Goal: Register for event/course: Register for event/course

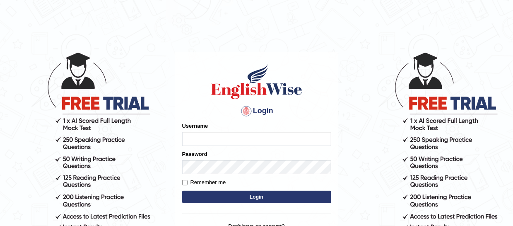
type input "mmr25"
click at [241, 194] on button "Login" at bounding box center [256, 196] width 149 height 12
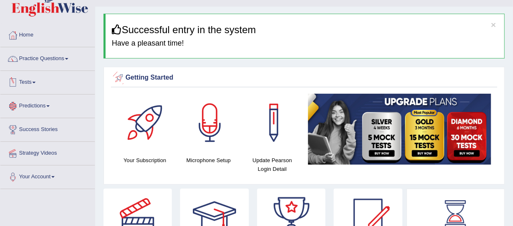
scroll to position [18, 0]
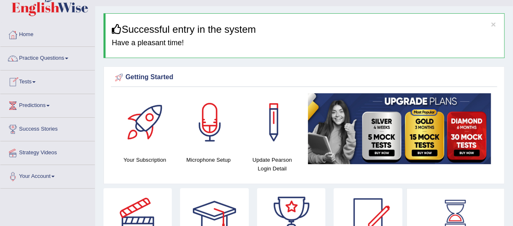
click at [35, 82] on link "Tests" at bounding box center [47, 80] width 94 height 21
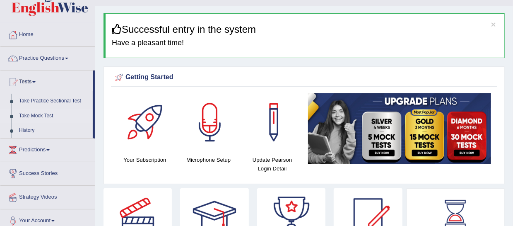
click at [35, 115] on link "Take Mock Test" at bounding box center [53, 115] width 77 height 15
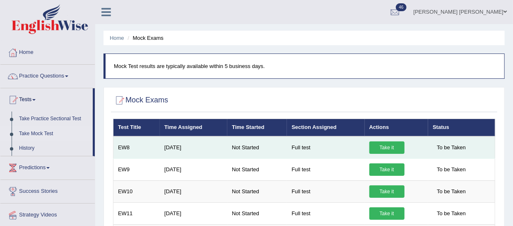
drag, startPoint x: 0, startPoint y: 0, endPoint x: 379, endPoint y: 147, distance: 406.2
click at [379, 147] on link "Take it" at bounding box center [386, 147] width 35 height 12
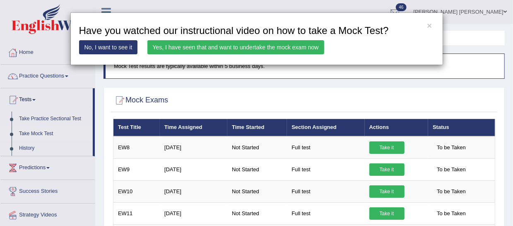
click at [186, 49] on link "Yes, I have seen that and want to undertake the mock exam now" at bounding box center [235, 47] width 177 height 14
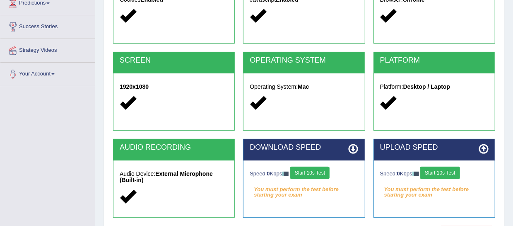
scroll to position [137, 0]
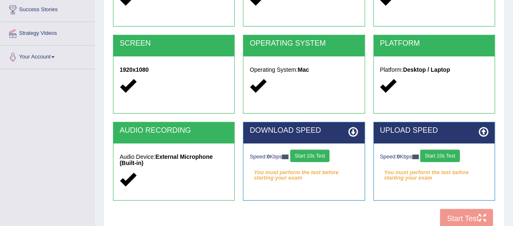
click at [329, 156] on button "Start 10s Test" at bounding box center [309, 155] width 39 height 12
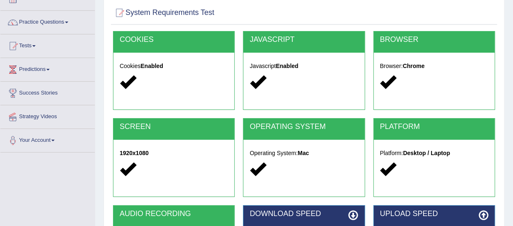
scroll to position [0, 0]
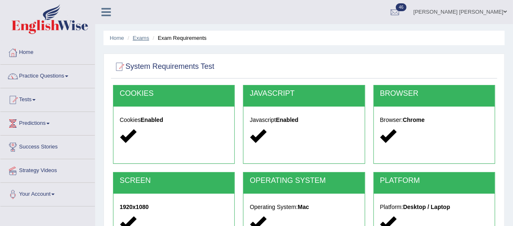
click at [145, 39] on link "Exams" at bounding box center [141, 38] width 17 height 6
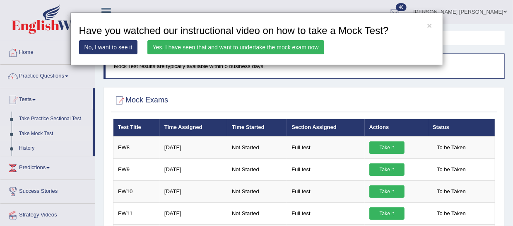
click at [261, 46] on link "Yes, I have seen that and want to undertake the mock exam now" at bounding box center [235, 47] width 177 height 14
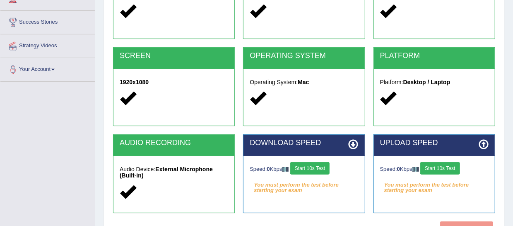
click at [148, 146] on h2 "AUDIO RECORDING" at bounding box center [174, 143] width 108 height 8
click at [144, 172] on h5 "Audio Device: External Microphone (Built-in)" at bounding box center [174, 172] width 108 height 13
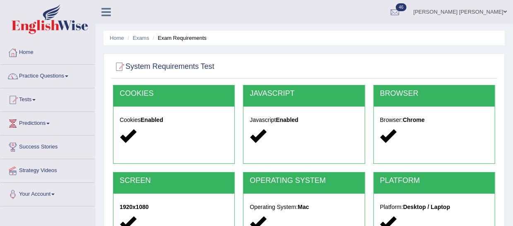
click at [167, 33] on ul "Home Exams Exam Requirements" at bounding box center [304, 38] width 401 height 14
click at [165, 40] on li "Exam Requirements" at bounding box center [179, 38] width 56 height 8
click at [121, 67] on div at bounding box center [119, 66] width 12 height 12
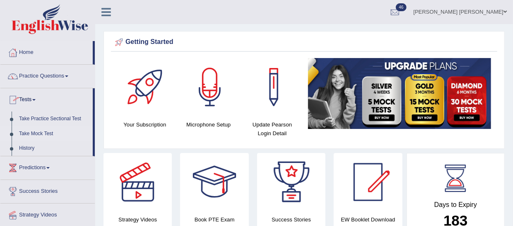
click at [35, 133] on link "Take Mock Test" at bounding box center [53, 133] width 77 height 15
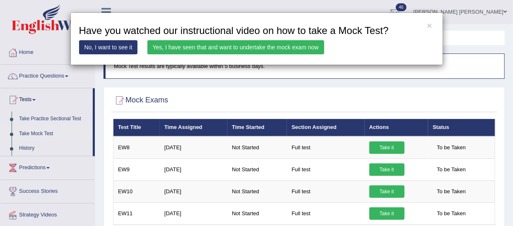
click at [189, 45] on link "Yes, I have seen that and want to undertake the mock exam now" at bounding box center [235, 47] width 177 height 14
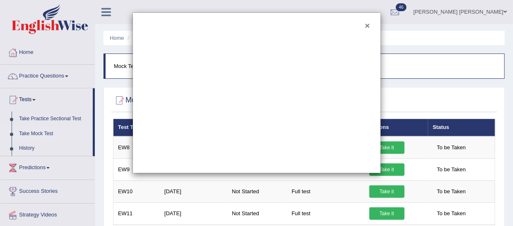
click at [367, 25] on button "×" at bounding box center [367, 25] width 5 height 9
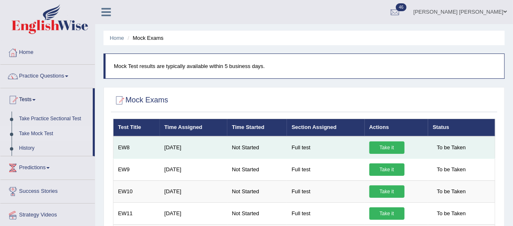
click at [380, 144] on link "Take it" at bounding box center [386, 147] width 35 height 12
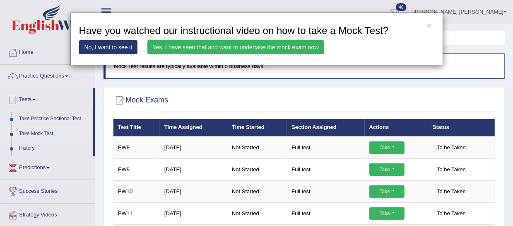
click at [238, 46] on link "Yes, I have seen that and want to undertake the mock exam now" at bounding box center [235, 47] width 177 height 14
click at [238, 51] on link "Yes, I have seen that and want to undertake the mock exam now" at bounding box center [235, 47] width 177 height 14
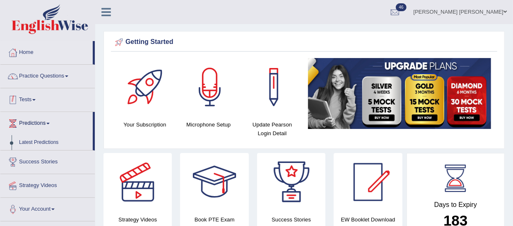
click at [26, 101] on link "Tests" at bounding box center [47, 98] width 94 height 21
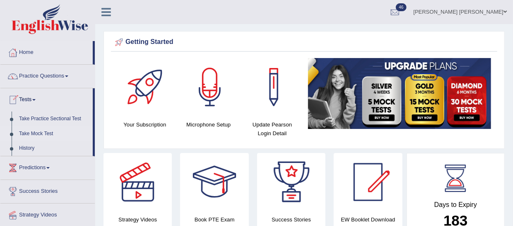
click at [33, 132] on link "Take Mock Test" at bounding box center [53, 133] width 77 height 15
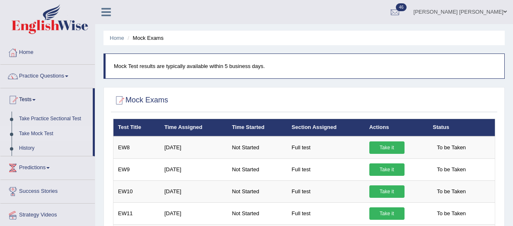
click at [382, 146] on link "Take it" at bounding box center [386, 147] width 35 height 12
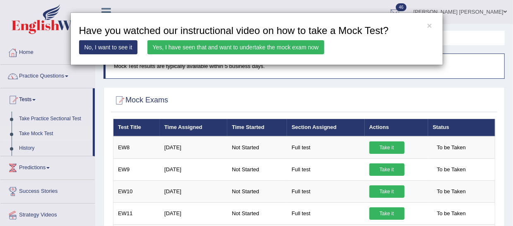
click at [159, 49] on link "Yes, I have seen that and want to undertake the mock exam now" at bounding box center [235, 47] width 177 height 14
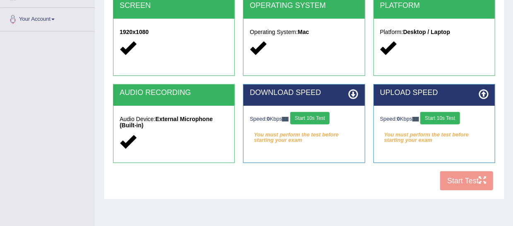
scroll to position [179, 0]
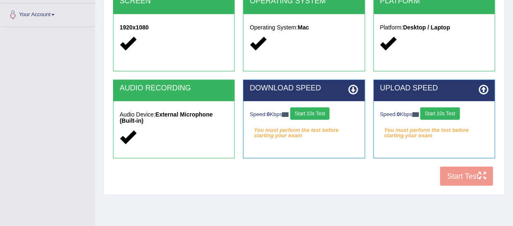
click at [317, 116] on button "Start 10s Test" at bounding box center [309, 113] width 39 height 12
click at [312, 114] on button "Start 10s Test" at bounding box center [309, 113] width 39 height 12
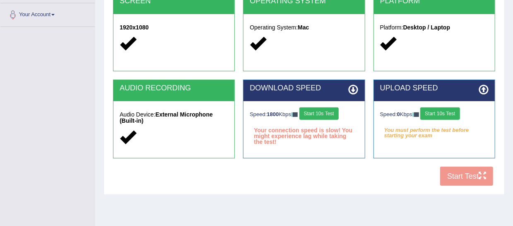
click at [441, 116] on button "Start 10s Test" at bounding box center [439, 113] width 39 height 12
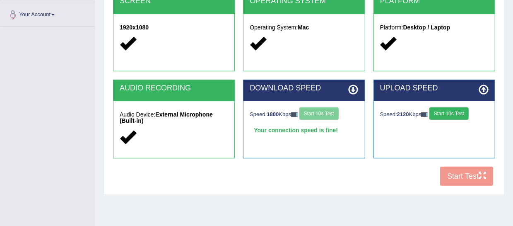
click at [442, 113] on button "Start 10s Test" at bounding box center [448, 113] width 39 height 12
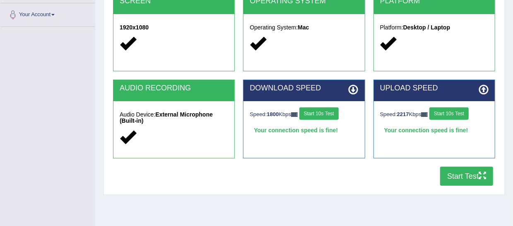
click at [448, 171] on button "Start Test" at bounding box center [466, 175] width 53 height 19
